Goal: Navigation & Orientation: Find specific page/section

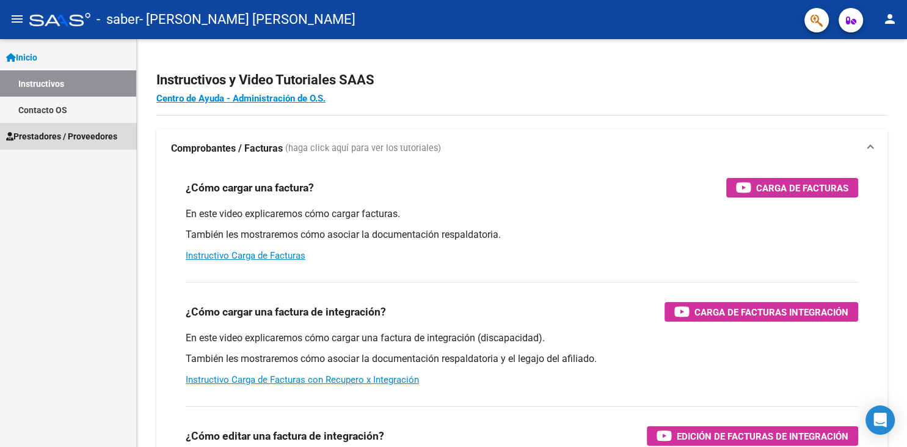
click at [112, 130] on span "Prestadores / Proveedores" at bounding box center [61, 136] width 111 height 13
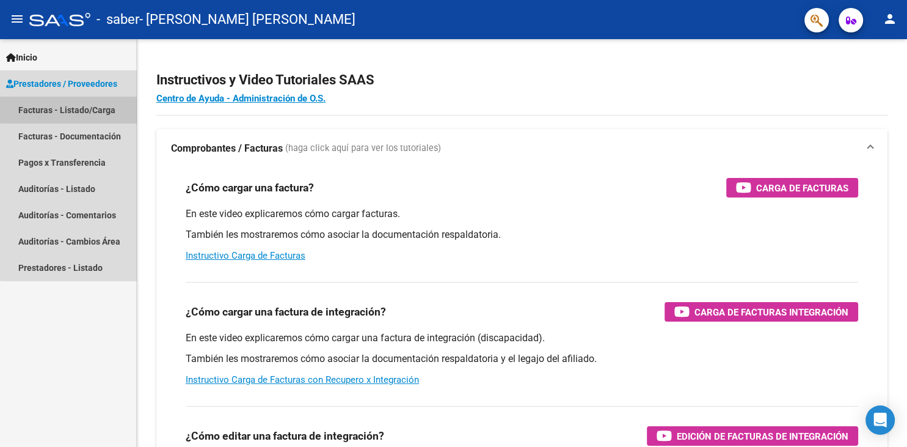
click at [92, 107] on link "Facturas - Listado/Carga" at bounding box center [68, 110] width 136 height 26
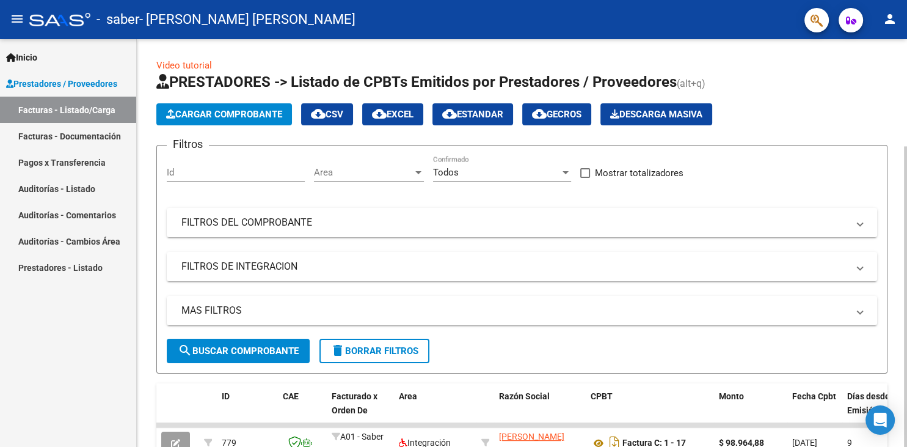
scroll to position [145, 0]
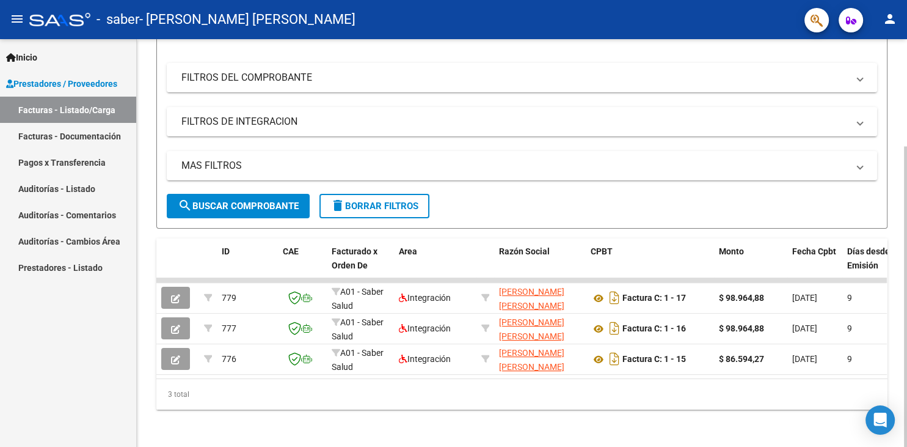
click at [906, 409] on div at bounding box center [905, 243] width 3 height 408
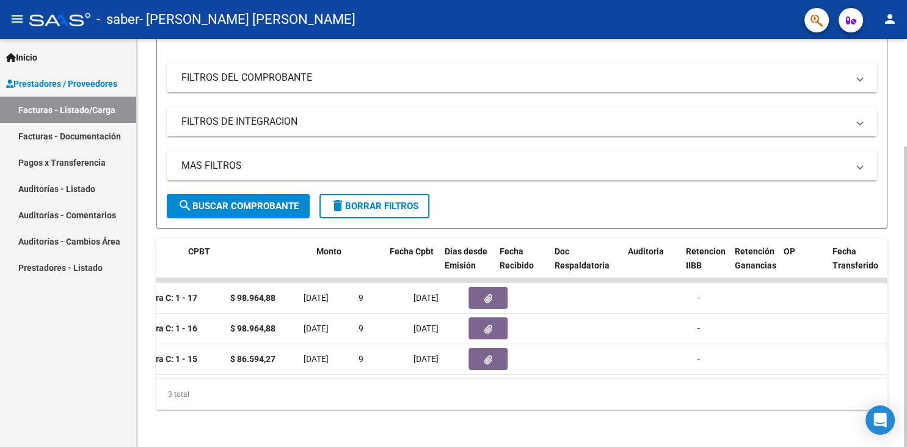
scroll to position [0, 403]
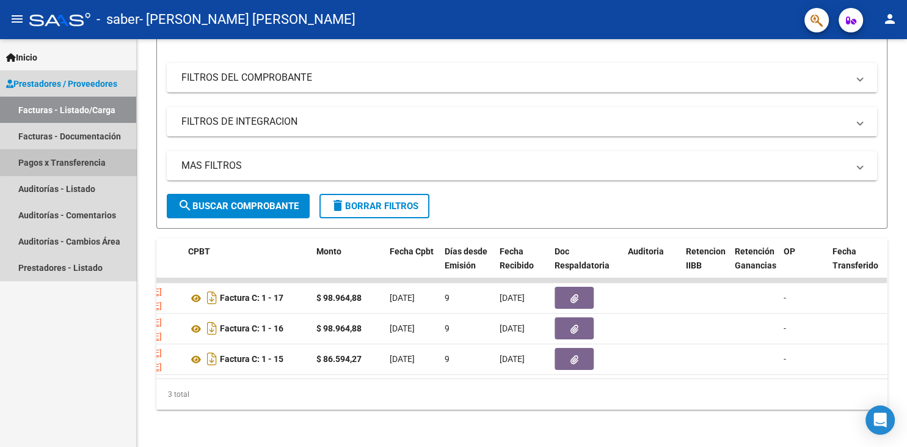
click at [114, 158] on link "Pagos x Transferencia" at bounding box center [68, 162] width 136 height 26
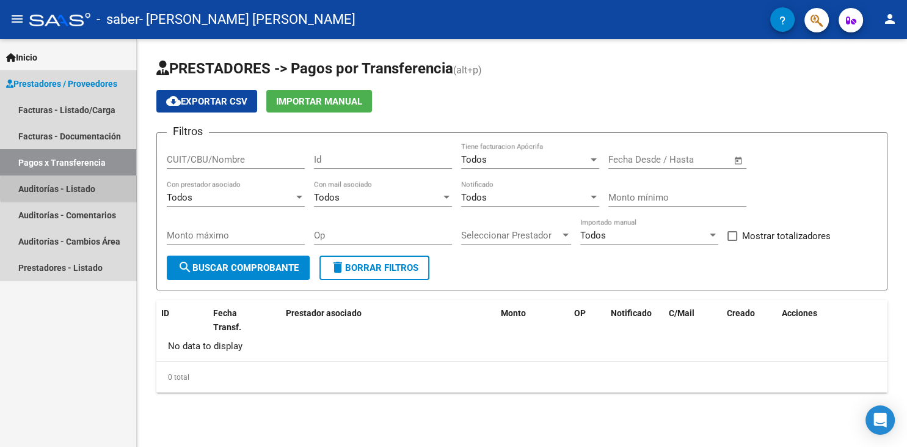
click at [101, 188] on link "Auditorías - Listado" at bounding box center [68, 188] width 136 height 26
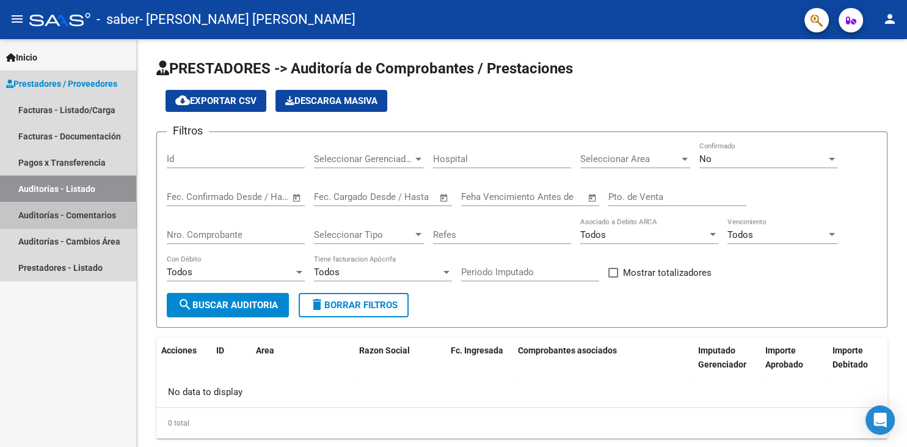
click at [107, 220] on link "Auditorías - Comentarios" at bounding box center [68, 215] width 136 height 26
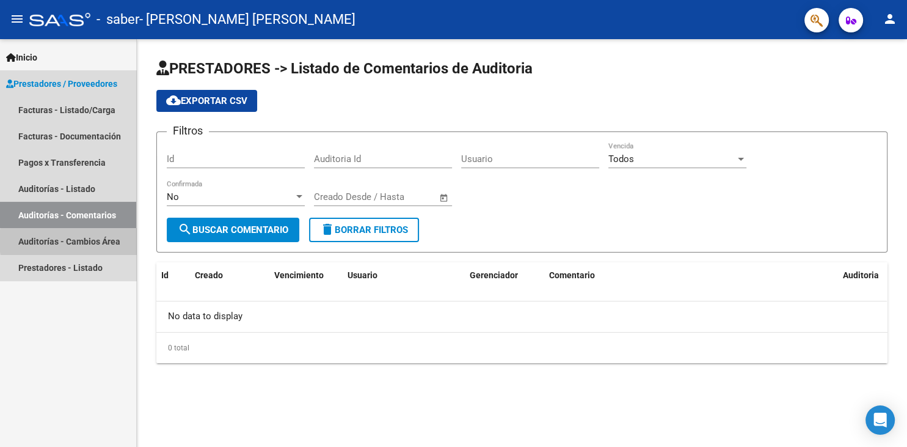
click at [105, 241] on link "Auditorías - Cambios Área" at bounding box center [68, 241] width 136 height 26
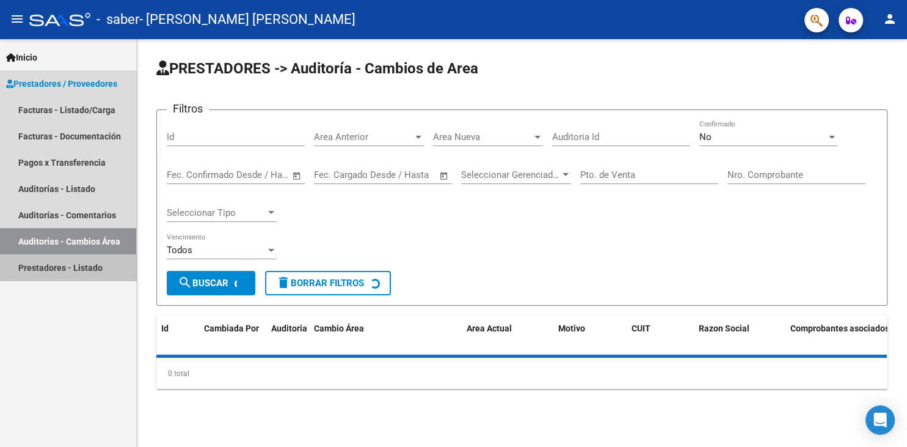
click at [103, 265] on link "Prestadores - Listado" at bounding box center [68, 267] width 136 height 26
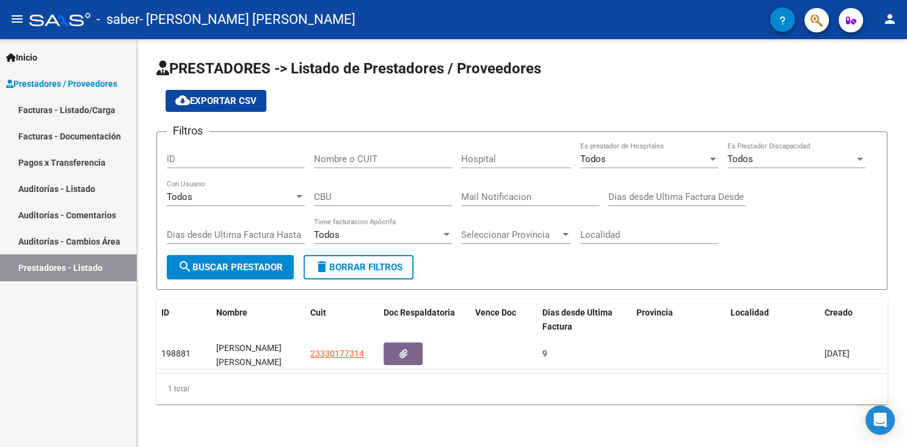
click at [874, 371] on datatable-body "198881 [PERSON_NAME] [PERSON_NAME] 23330177314 9 [DATE]" at bounding box center [521, 355] width 731 height 34
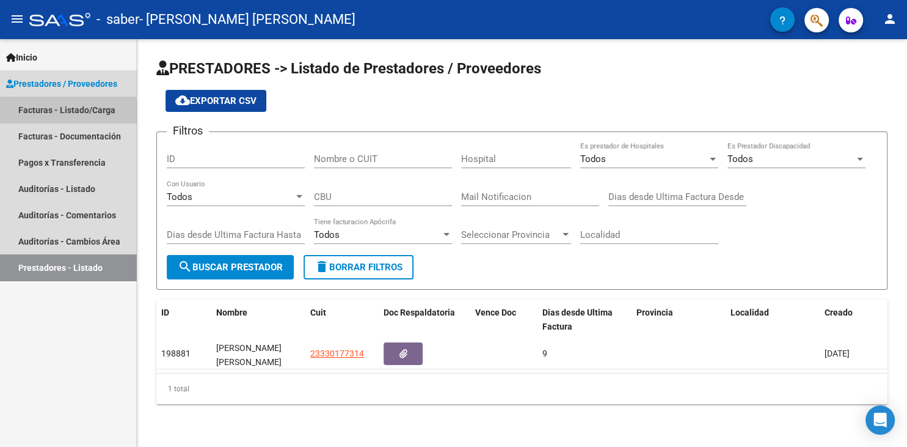
click at [64, 116] on link "Facturas - Listado/Carga" at bounding box center [68, 110] width 136 height 26
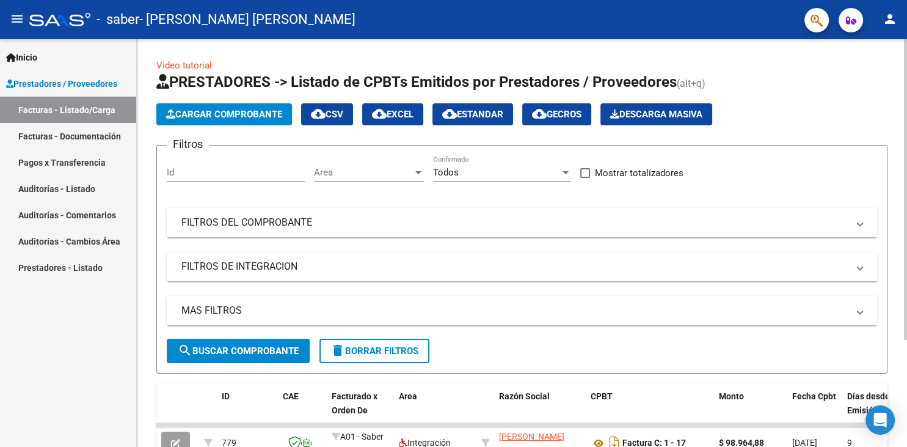
scroll to position [145, 0]
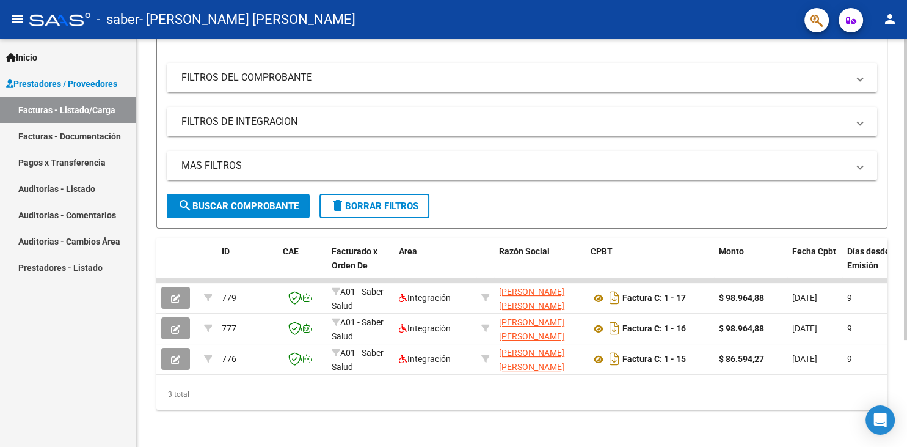
click at [905, 351] on div at bounding box center [905, 243] width 3 height 408
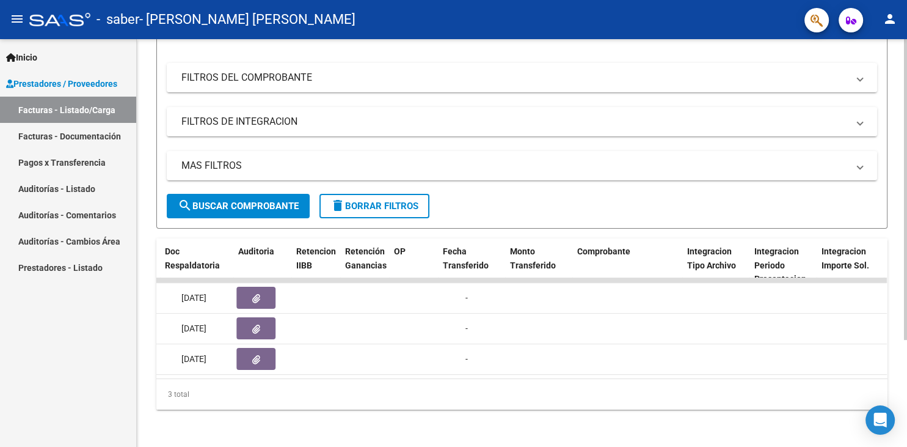
scroll to position [0, 1442]
